Goal: Information Seeking & Learning: Learn about a topic

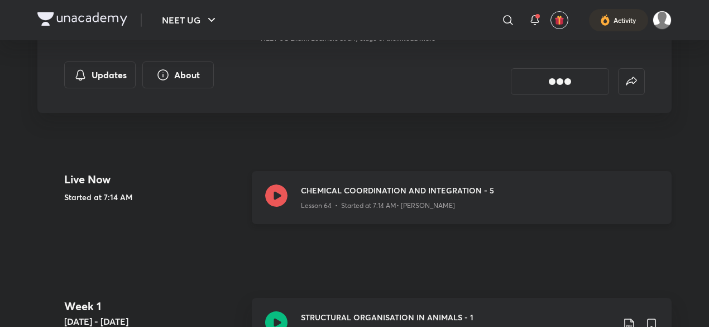
scroll to position [205, 0]
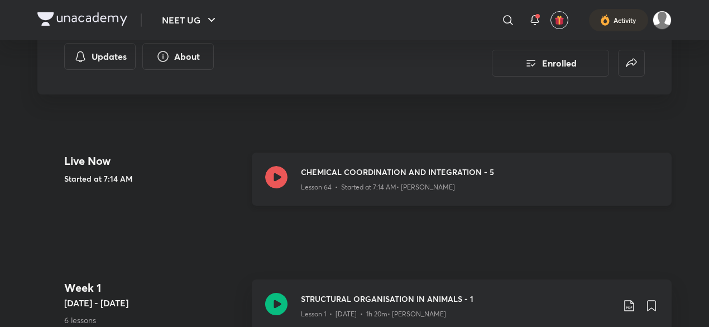
click at [334, 195] on div "CHEMICAL COORDINATION AND INTEGRATION - 5 Lesson 64 • Started at 7:14 AM • [PER…" at bounding box center [462, 178] width 420 height 53
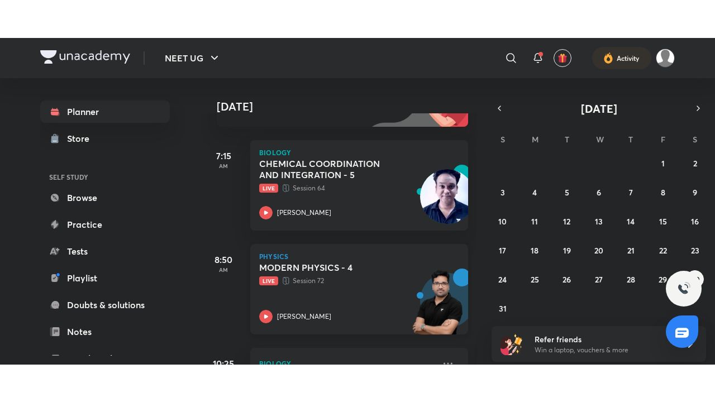
scroll to position [142, 0]
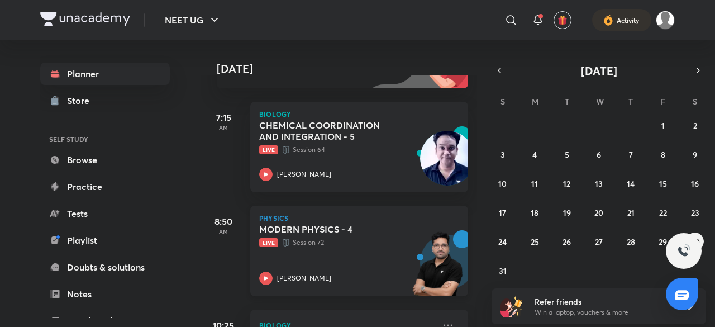
click at [386, 251] on div "MODERN PHYSICS - 4 Live Session 72 Shailendra Tanwar" at bounding box center [346, 253] width 175 height 61
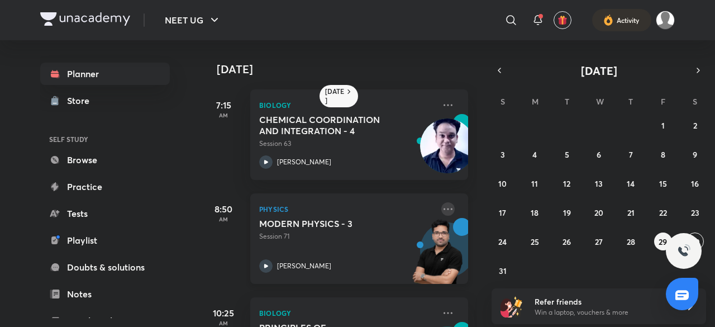
click at [442, 207] on icon at bounding box center [447, 208] width 13 height 13
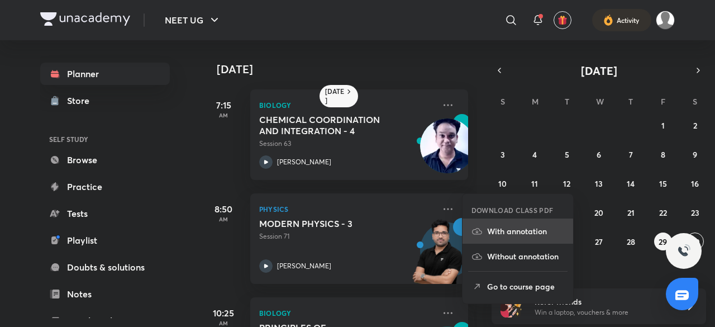
click at [494, 227] on p "With annotation" at bounding box center [525, 231] width 77 height 12
